Goal: Transaction & Acquisition: Purchase product/service

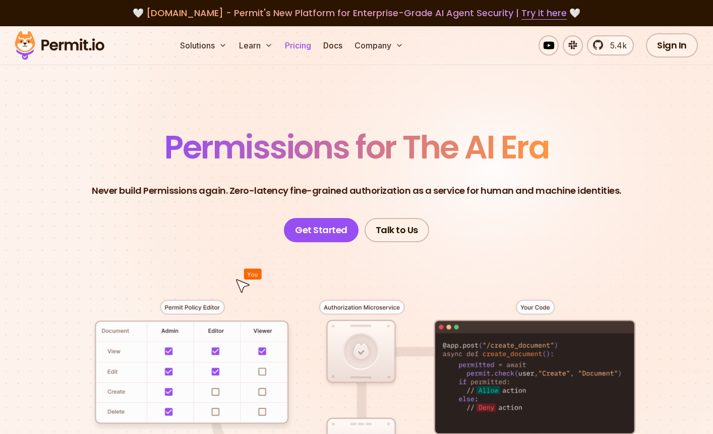
click at [294, 45] on link "Pricing" at bounding box center [298, 45] width 34 height 20
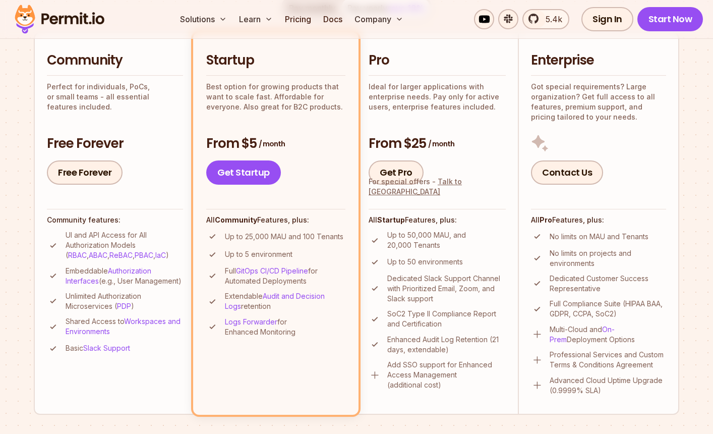
scroll to position [236, 0]
click at [544, 20] on span "5.4k" at bounding box center [551, 19] width 23 height 12
click at [119, 270] on link "Authorization Interfaces" at bounding box center [109, 276] width 86 height 19
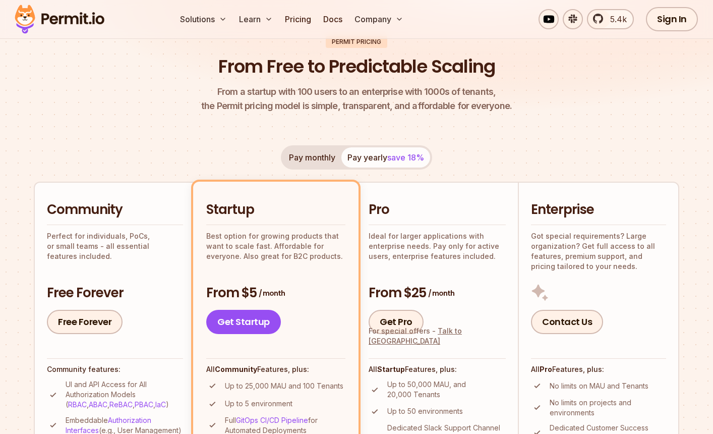
scroll to position [85, 0]
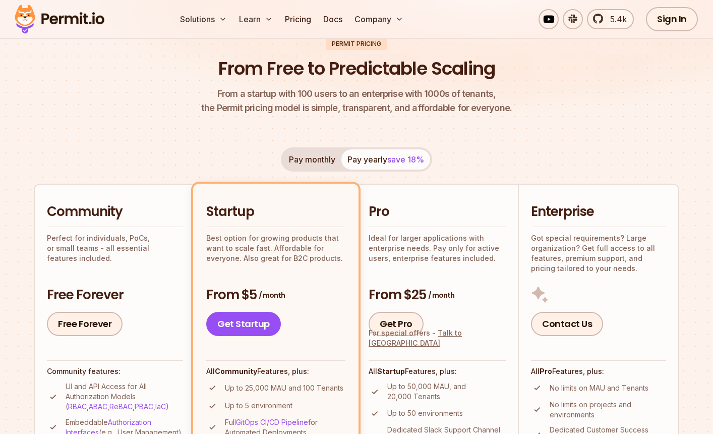
click at [304, 160] on button "Pay monthly" at bounding box center [312, 159] width 58 height 20
click at [355, 156] on button "Pay yearly save 18%" at bounding box center [385, 159] width 89 height 20
click at [310, 157] on button "Pay monthly" at bounding box center [312, 159] width 58 height 20
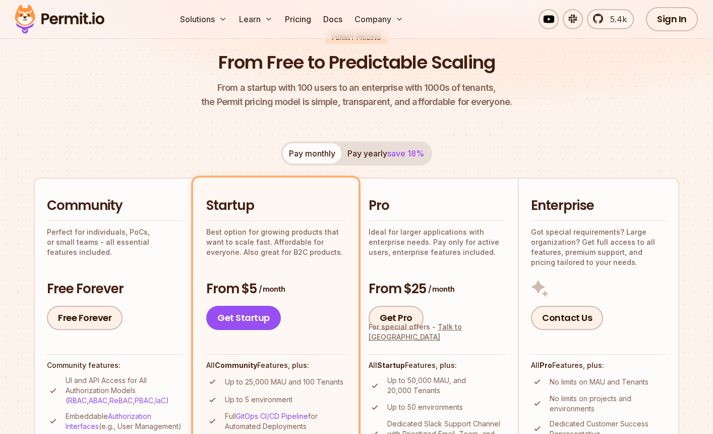
scroll to position [95, 0]
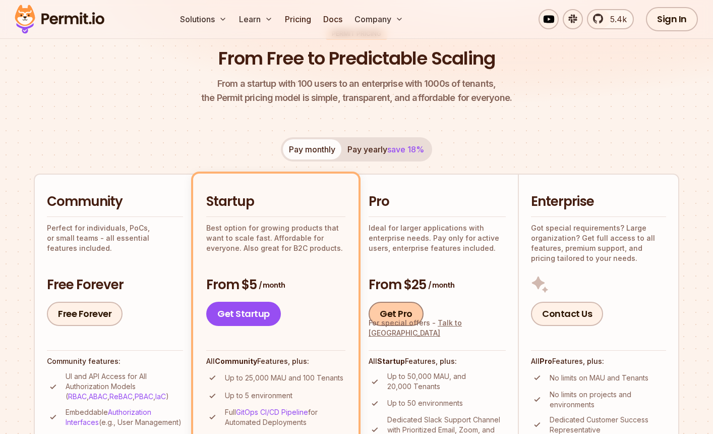
click at [399, 315] on link "Get Pro" at bounding box center [396, 314] width 55 height 24
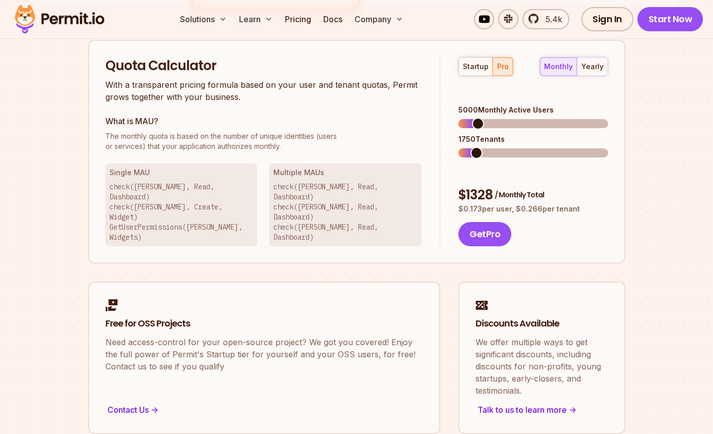
scroll to position [644, 0]
click at [461, 146] on span at bounding box center [467, 152] width 12 height 12
click at [461, 117] on span at bounding box center [467, 123] width 12 height 12
click at [459, 117] on span at bounding box center [465, 123] width 12 height 12
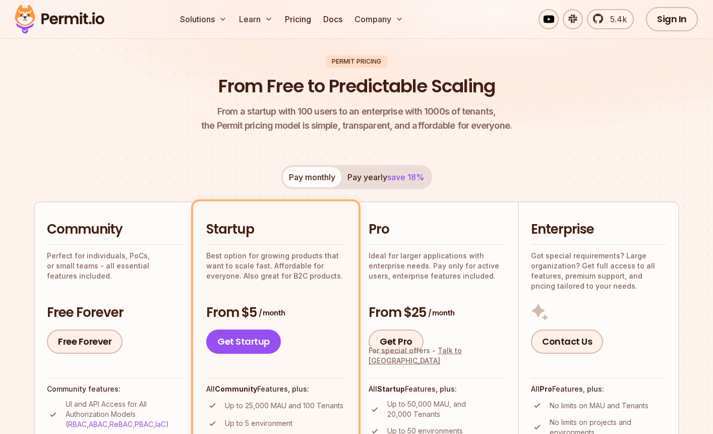
scroll to position [0, 0]
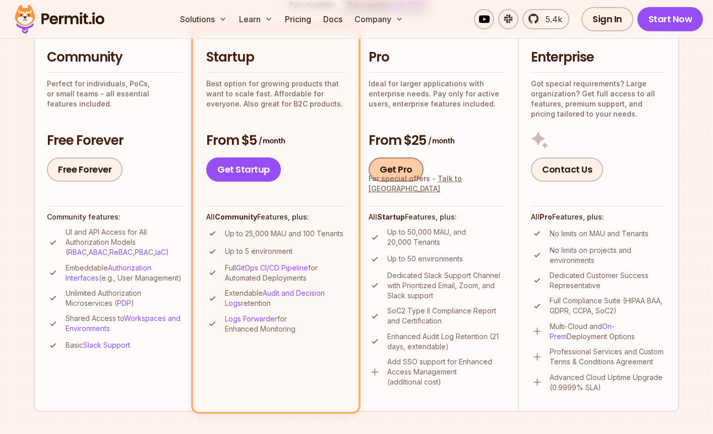
click at [404, 163] on link "Get Pro" at bounding box center [396, 169] width 55 height 24
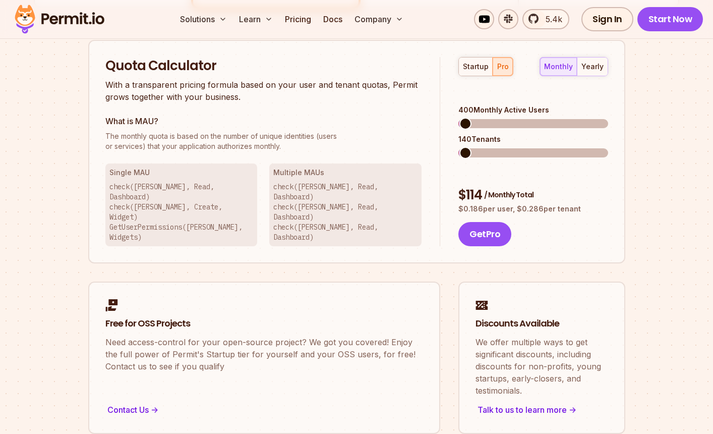
scroll to position [644, 0]
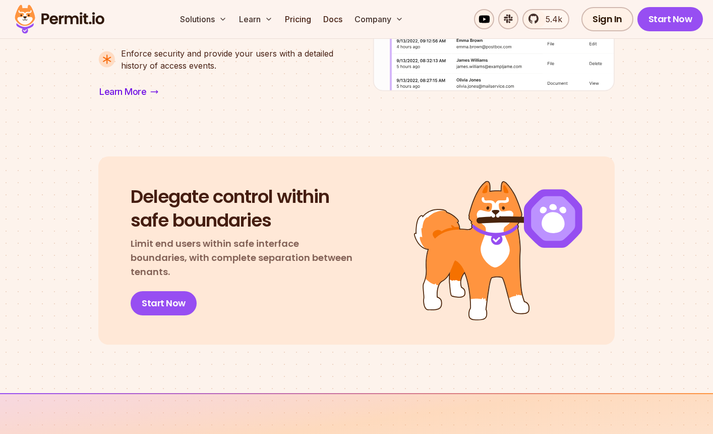
scroll to position [1059, 0]
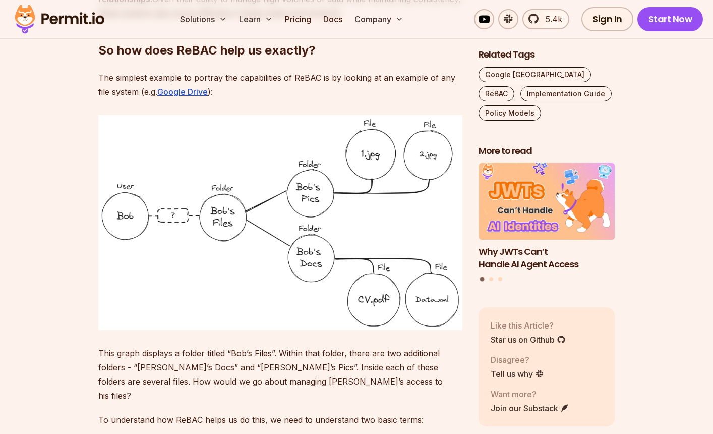
scroll to position [1099, 0]
